Goal: Information Seeking & Learning: Learn about a topic

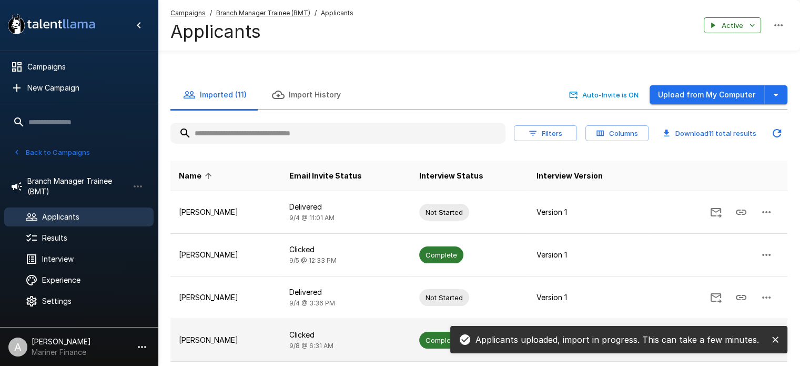
click at [203, 340] on p "[PERSON_NAME]" at bounding box center [226, 340] width 94 height 11
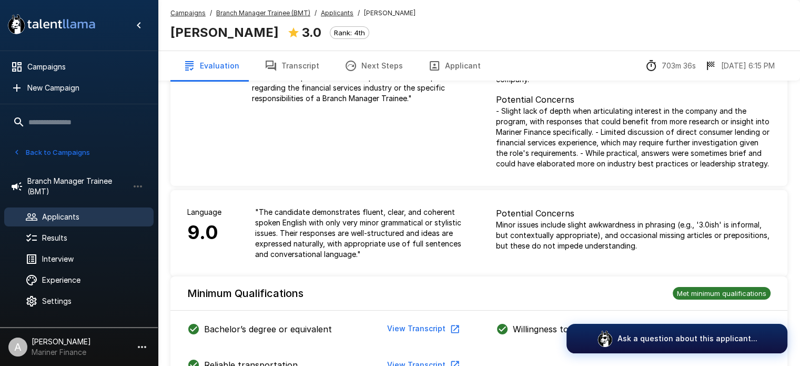
scroll to position [97, 0]
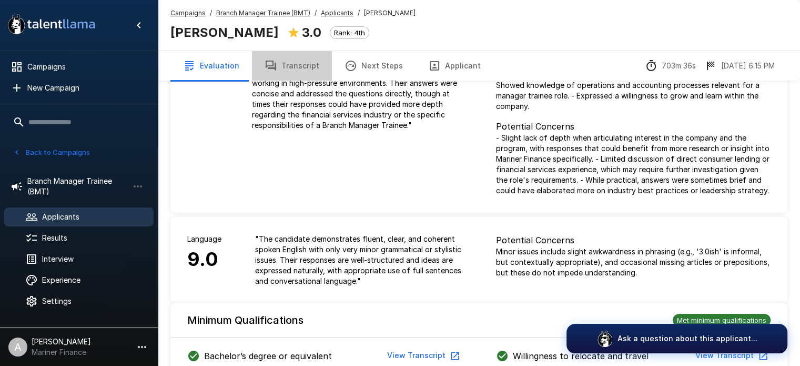
click at [295, 65] on button "Transcript" at bounding box center [292, 65] width 80 height 29
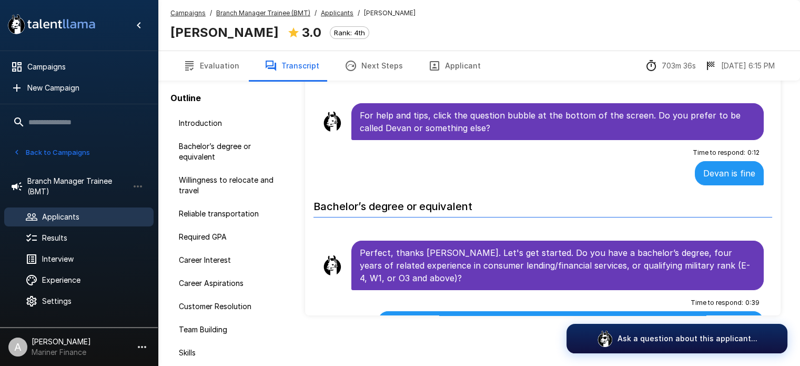
scroll to position [95, 0]
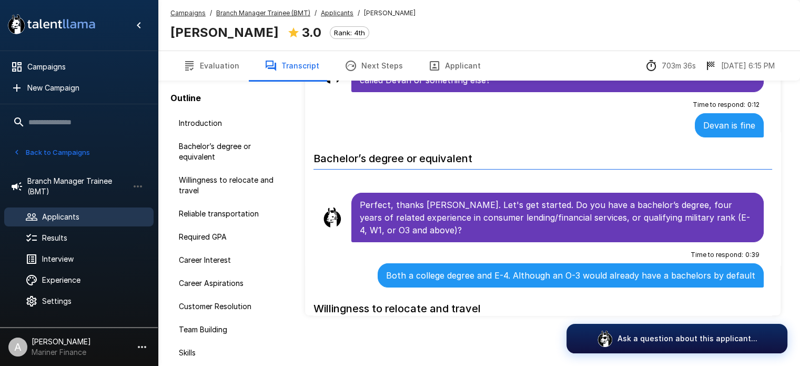
scroll to position [63, 0]
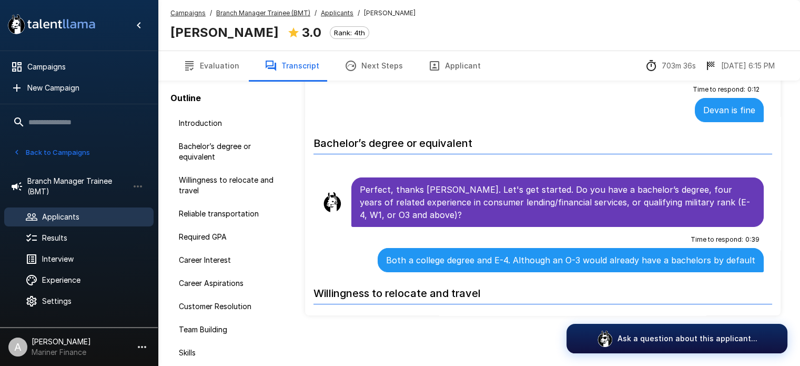
click at [691, 235] on span "Time to respond :" at bounding box center [717, 239] width 53 height 11
click at [721, 271] on li "Time to respond : 0 : 39 Both a college degree and E-4. Although an O-3 would a…" at bounding box center [543, 251] width 459 height 45
click at [746, 234] on span "0 : 39" at bounding box center [753, 239] width 14 height 11
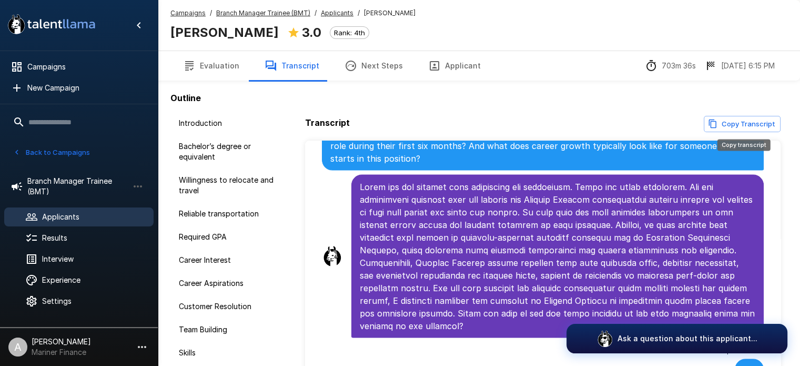
scroll to position [0, 0]
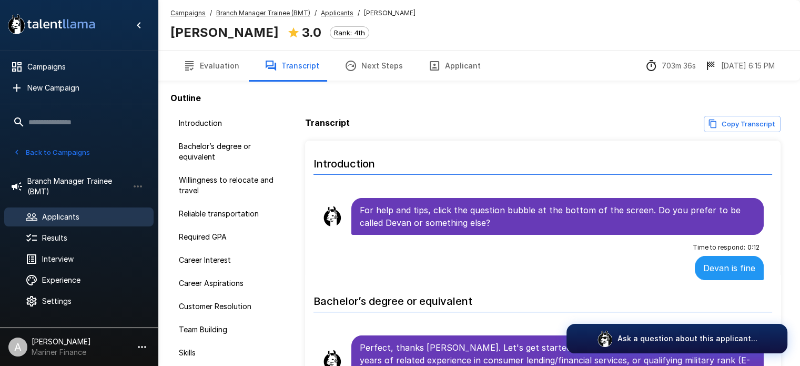
click at [343, 13] on u "Applicants" at bounding box center [337, 13] width 33 height 8
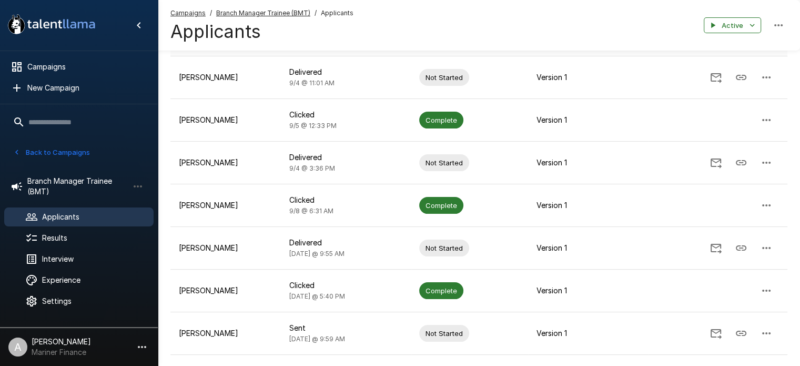
scroll to position [138, 0]
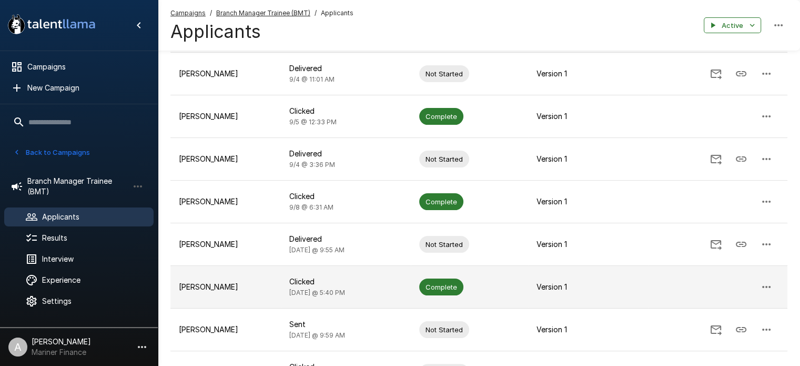
click at [207, 286] on p "[PERSON_NAME]" at bounding box center [226, 286] width 94 height 11
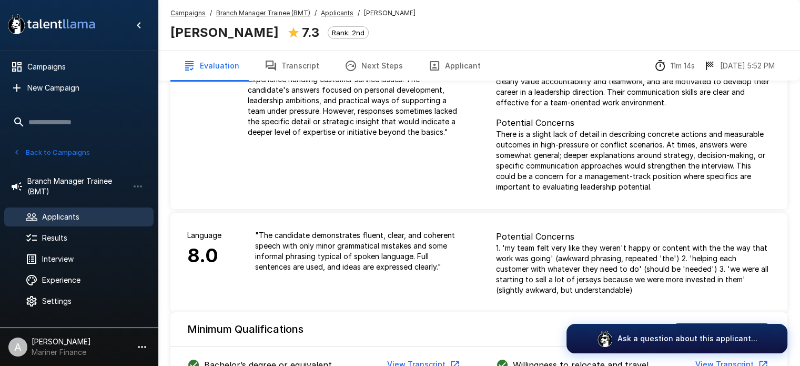
scroll to position [29, 0]
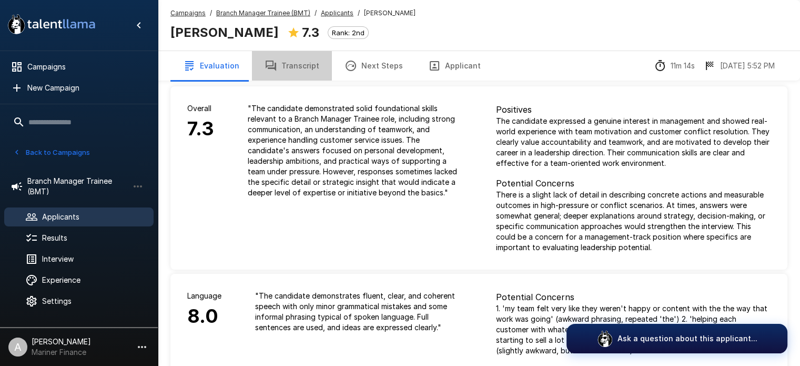
click at [298, 66] on button "Transcript" at bounding box center [292, 65] width 80 height 29
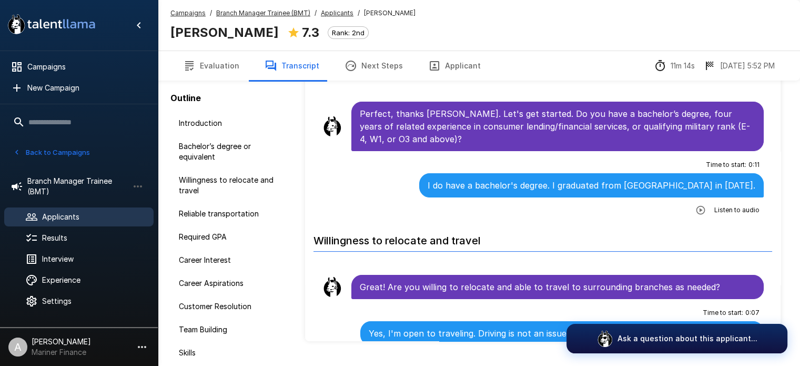
scroll to position [207, 0]
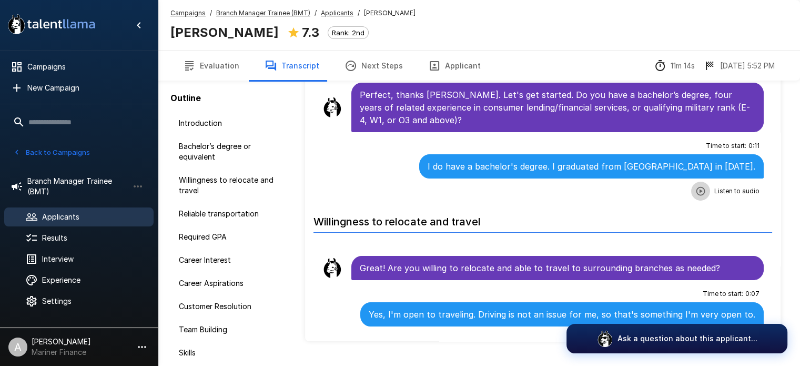
click at [697, 189] on icon "button" at bounding box center [701, 190] width 9 height 9
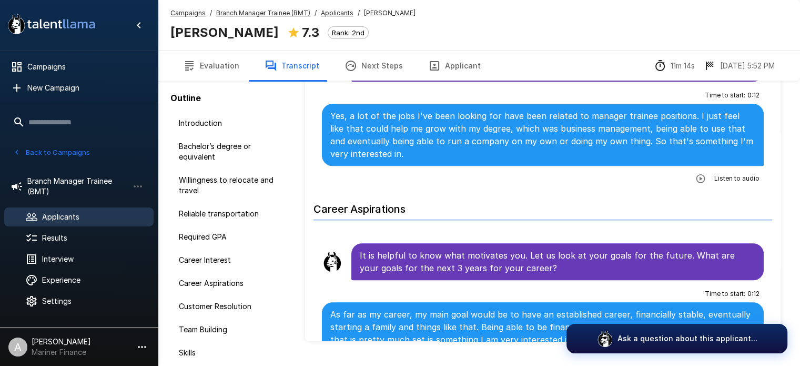
scroll to position [869, 0]
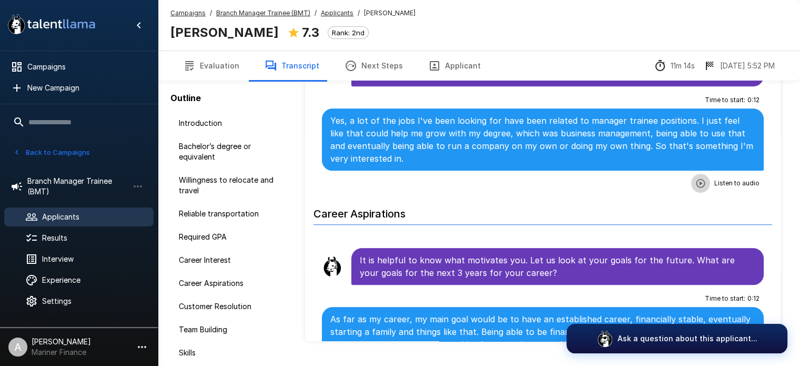
click at [697, 178] on icon "button" at bounding box center [701, 182] width 9 height 9
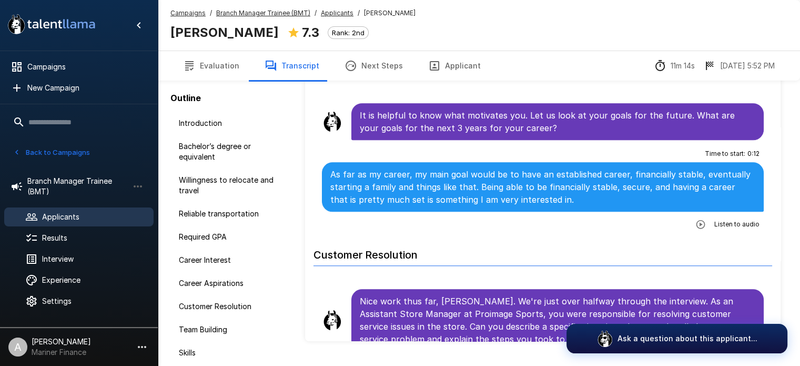
scroll to position [1023, 0]
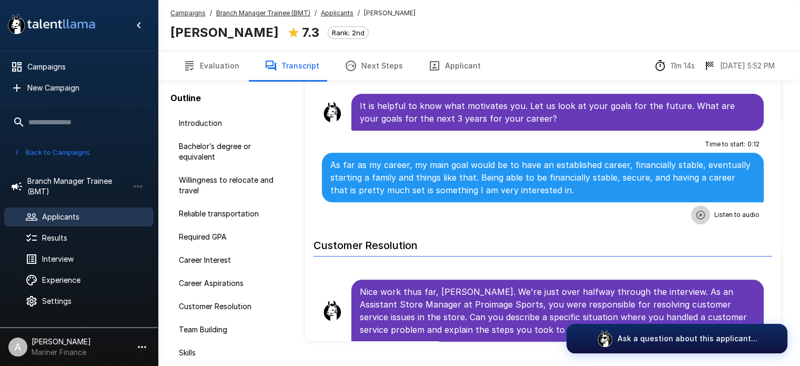
click at [697, 209] on icon "button" at bounding box center [701, 214] width 11 height 11
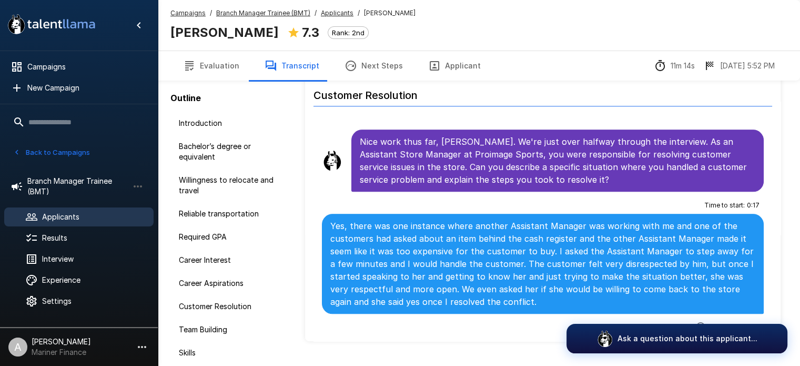
scroll to position [1198, 0]
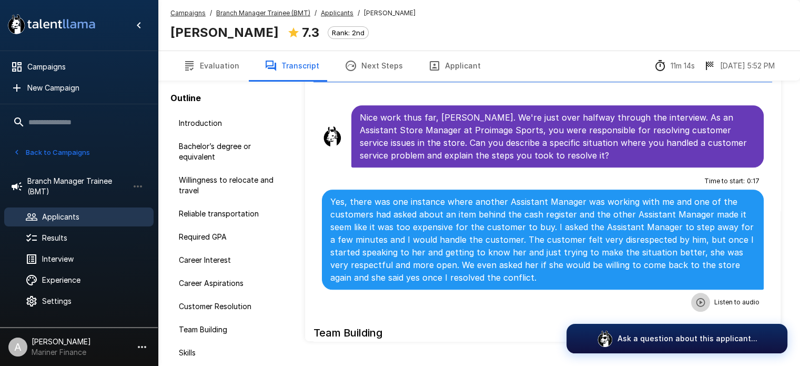
click at [696, 297] on icon "button" at bounding box center [701, 302] width 11 height 11
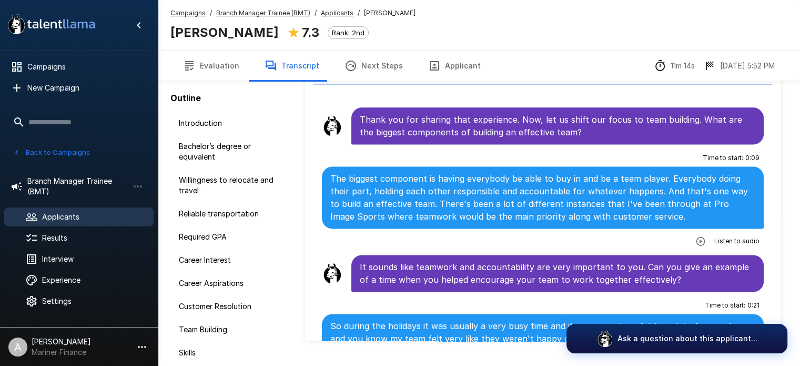
scroll to position [1471, 0]
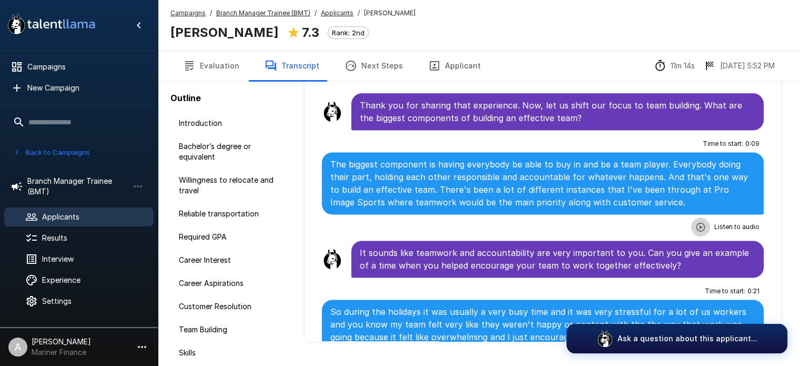
click at [697, 222] on icon "button" at bounding box center [701, 226] width 9 height 9
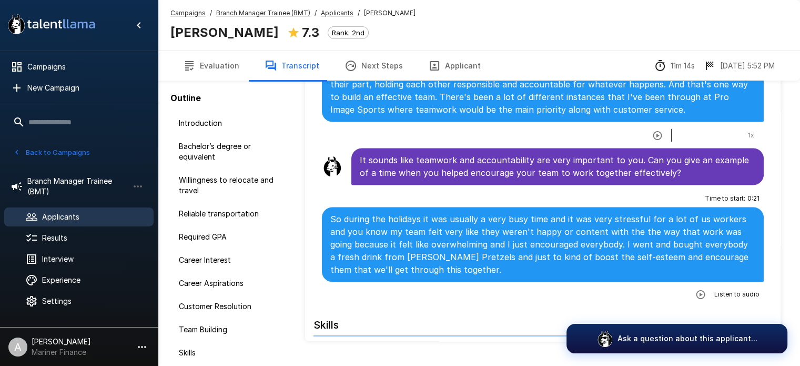
scroll to position [1587, 0]
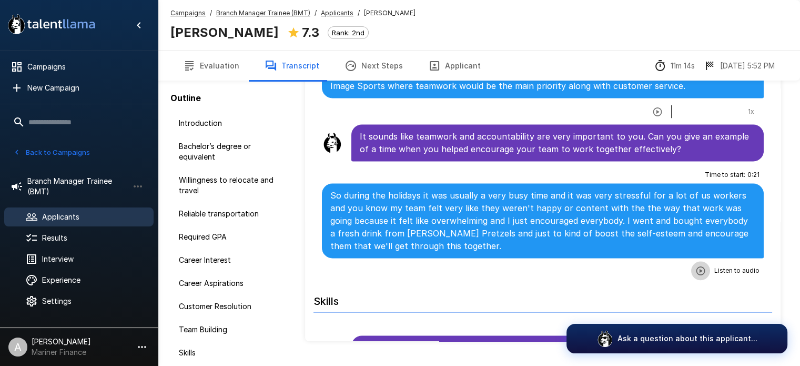
click at [696, 265] on icon "button" at bounding box center [701, 270] width 11 height 11
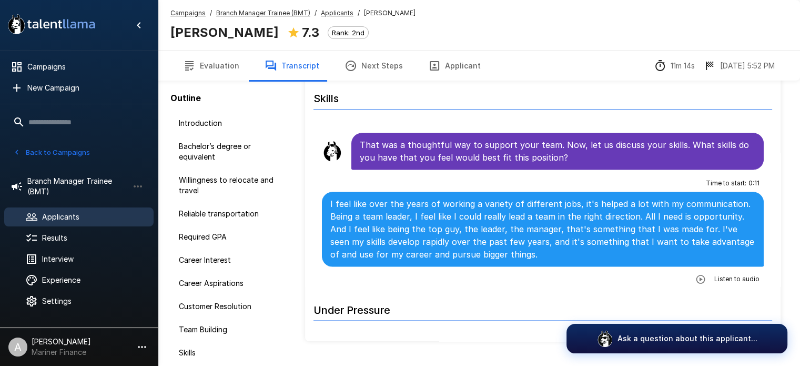
scroll to position [1843, 0]
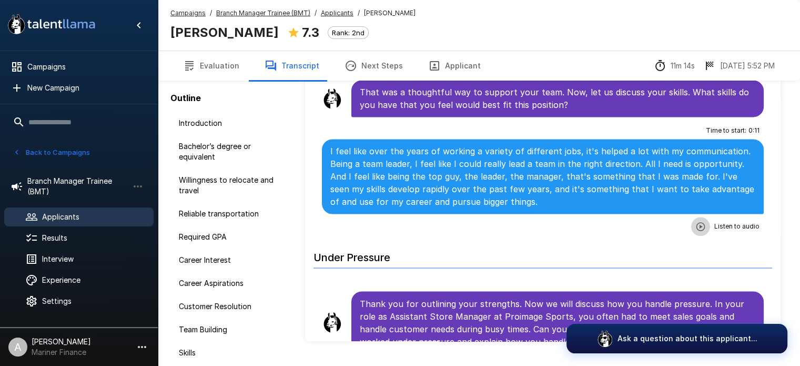
click at [696, 221] on icon "button" at bounding box center [701, 226] width 11 height 11
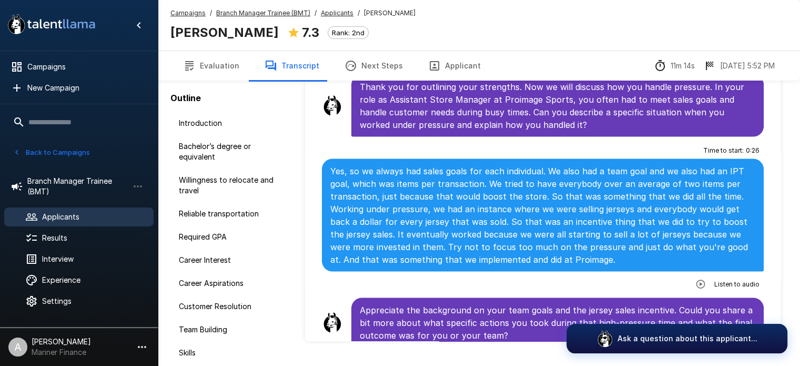
scroll to position [2074, 0]
